Goal: Task Accomplishment & Management: Manage account settings

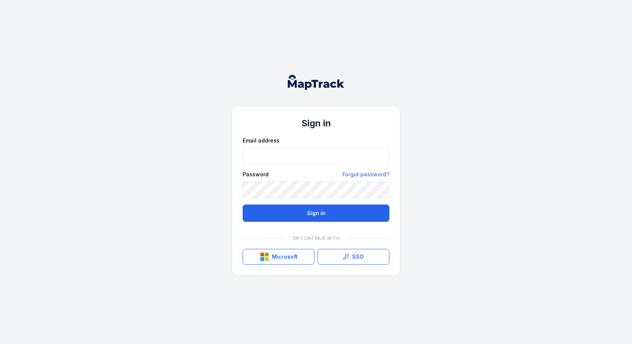
type input "**********"
click at [409, 60] on div "**********" at bounding box center [316, 172] width 632 height 344
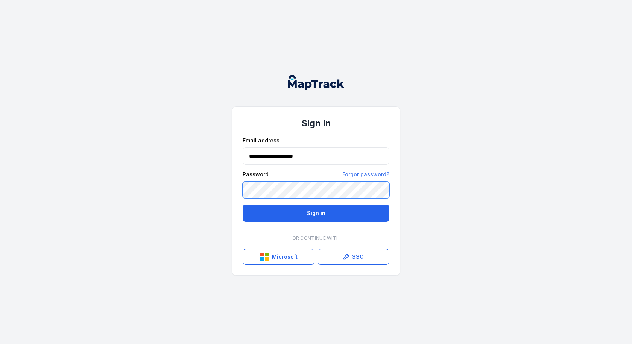
click at [242, 204] on button "Sign in" at bounding box center [315, 212] width 147 height 17
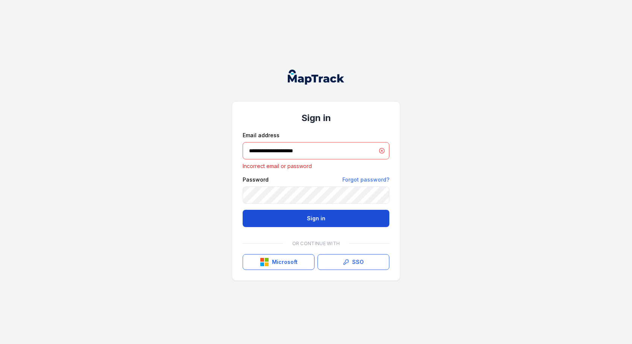
click at [301, 217] on button "Sign in" at bounding box center [315, 218] width 147 height 17
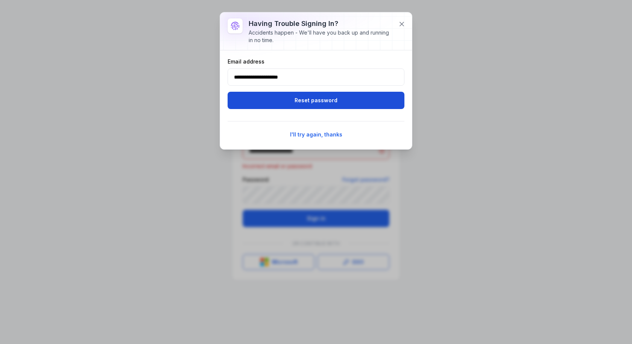
click at [305, 97] on button "Reset password" at bounding box center [315, 100] width 177 height 17
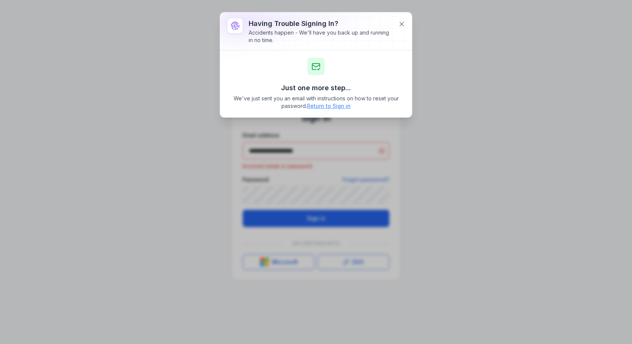
click at [331, 106] on link "Return to Sign in" at bounding box center [329, 106] width 44 height 8
click at [401, 23] on icon at bounding box center [402, 24] width 8 height 8
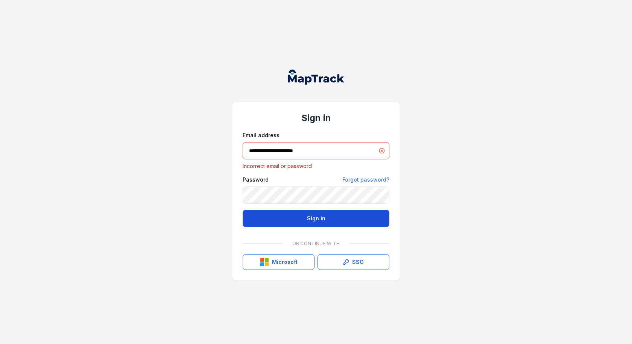
click at [327, 217] on button "Sign in" at bounding box center [315, 218] width 147 height 17
click at [325, 216] on button "Sign in" at bounding box center [315, 218] width 147 height 17
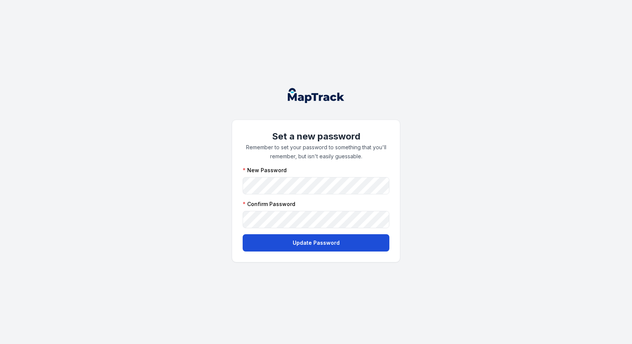
click at [317, 242] on button "Update Password" at bounding box center [315, 242] width 147 height 17
click at [317, 240] on button "Update Password" at bounding box center [315, 242] width 147 height 17
click at [315, 239] on button "Update Password" at bounding box center [315, 242] width 147 height 17
click at [292, 238] on button "Update Password" at bounding box center [315, 242] width 147 height 17
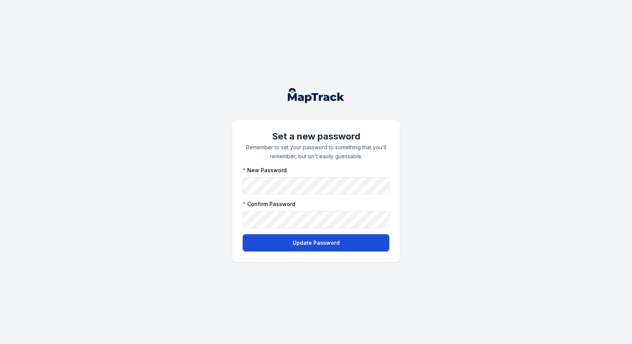
click at [302, 239] on button "Update Password" at bounding box center [315, 242] width 147 height 17
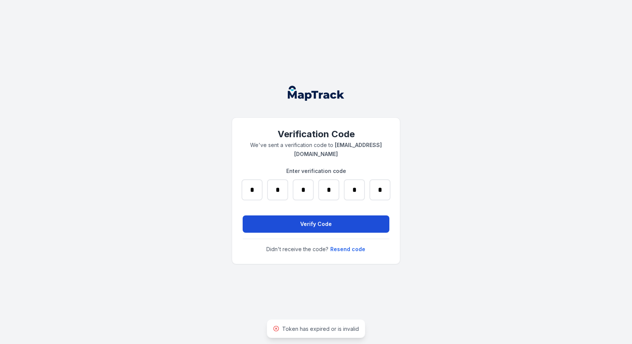
click at [310, 218] on button "Verify Code" at bounding box center [315, 223] width 147 height 17
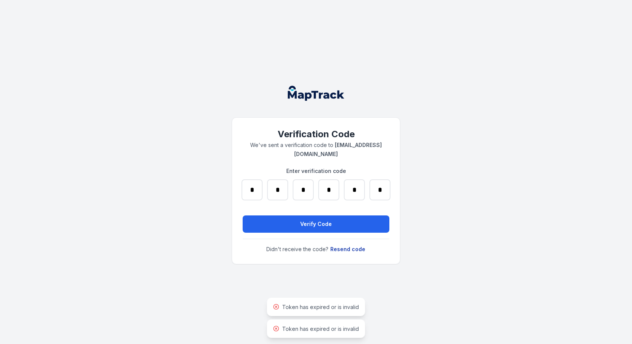
click at [344, 245] on button "Resend code" at bounding box center [348, 249] width 36 height 8
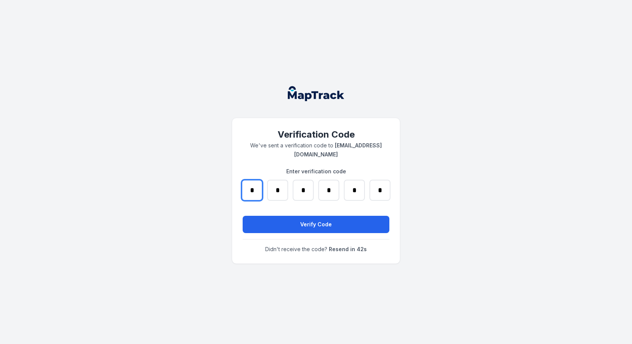
click at [254, 188] on input "*" at bounding box center [251, 190] width 21 height 21
click at [283, 182] on input "*" at bounding box center [277, 190] width 21 height 21
type input "*"
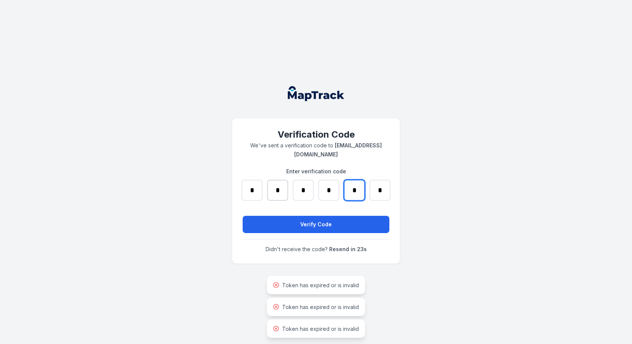
type input "*"
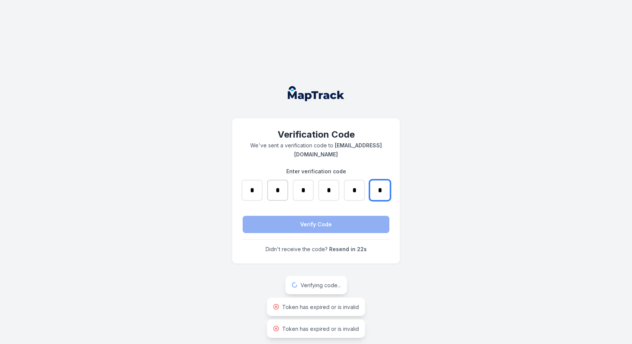
type input "*"
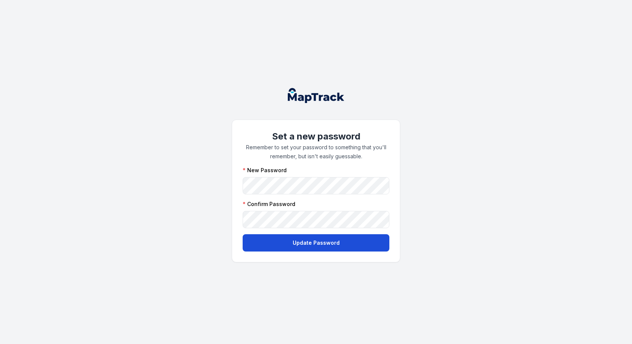
click at [301, 243] on button "Update Password" at bounding box center [315, 242] width 147 height 17
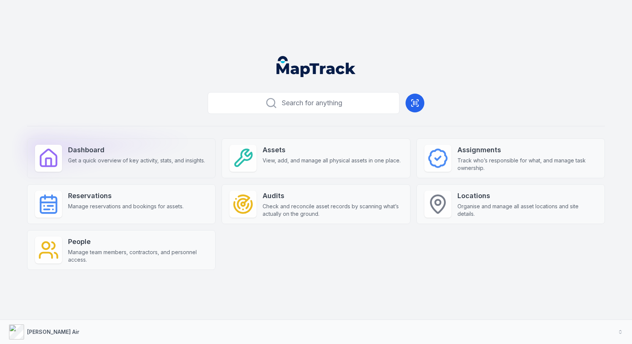
click at [93, 153] on strong "Dashboard" at bounding box center [136, 150] width 137 height 11
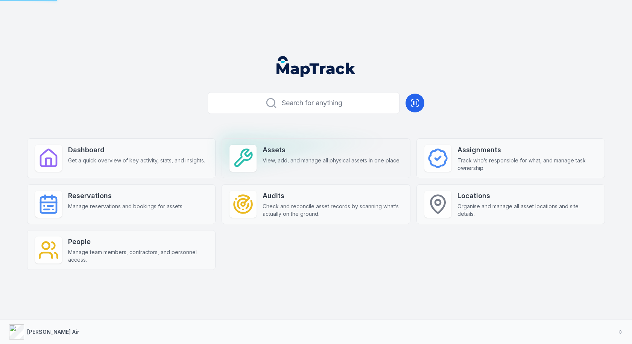
click at [317, 158] on span "View, add, and manage all physical assets in one place." at bounding box center [331, 161] width 138 height 8
